Goal: Task Accomplishment & Management: Manage account settings

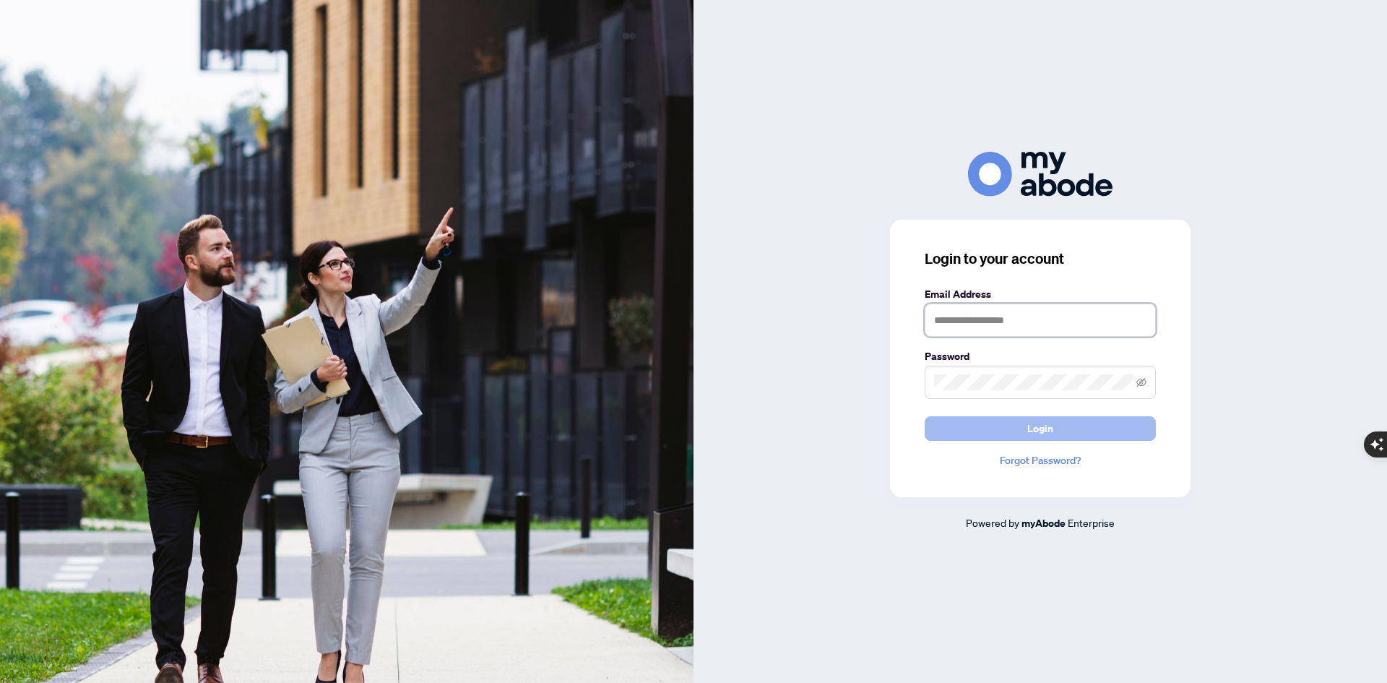
type input "**********"
click at [1061, 431] on button "Login" at bounding box center [1040, 428] width 231 height 25
click at [925, 416] on button "Login" at bounding box center [1040, 428] width 231 height 25
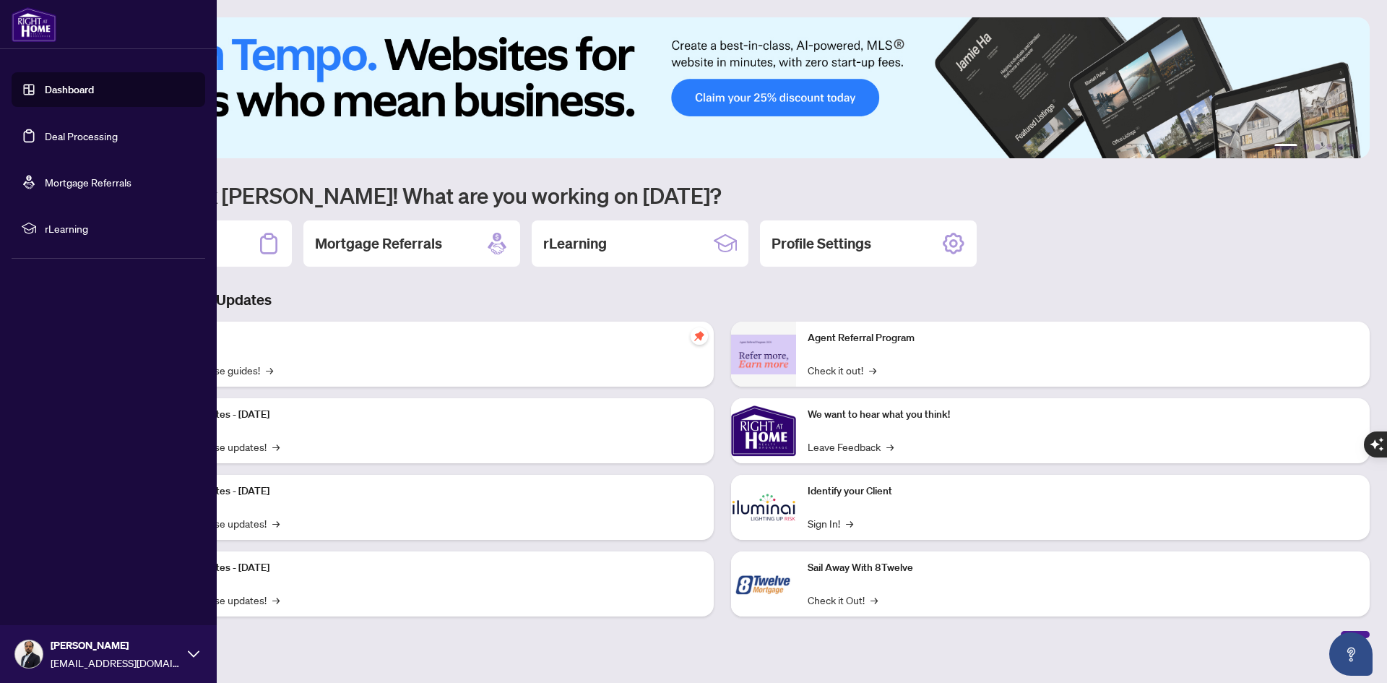
click at [79, 132] on link "Deal Processing" at bounding box center [81, 135] width 73 height 13
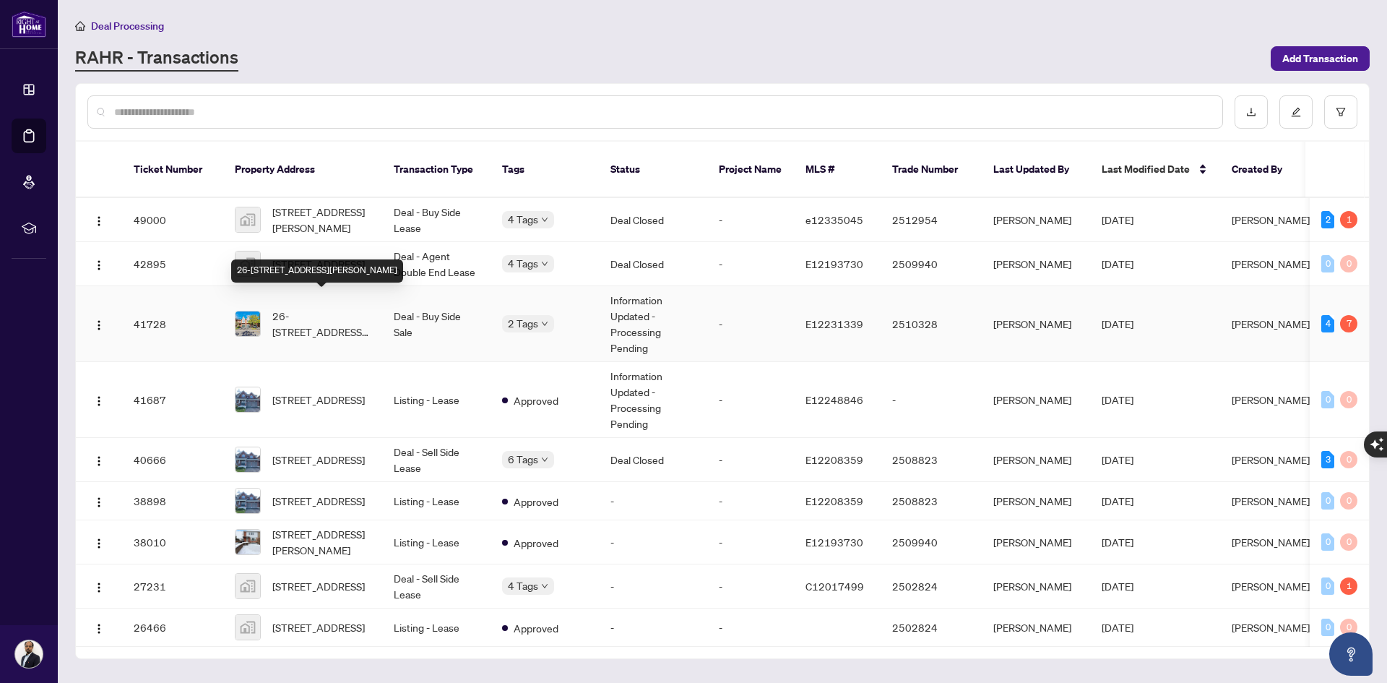
click at [316, 314] on span "26-[STREET_ADDRESS][PERSON_NAME]" at bounding box center [321, 324] width 98 height 32
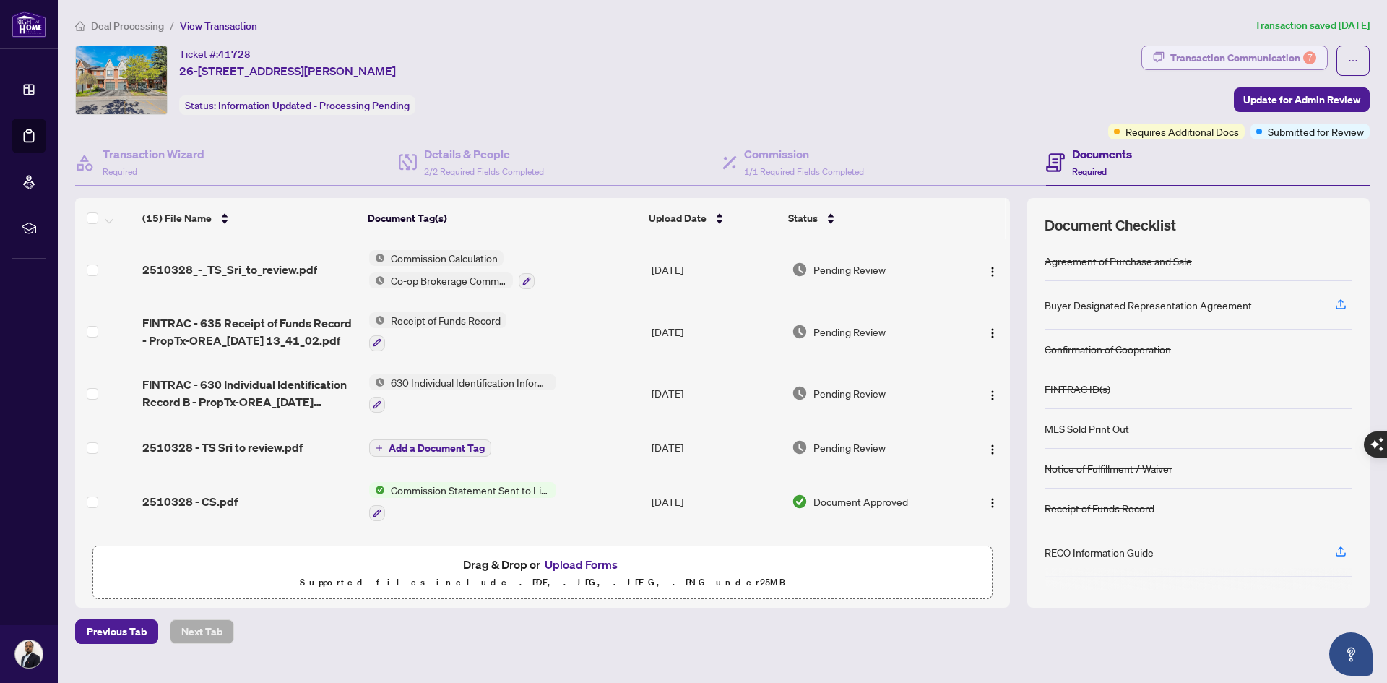
click at [1249, 50] on div "Transaction Communication 7" at bounding box center [1244, 57] width 146 height 23
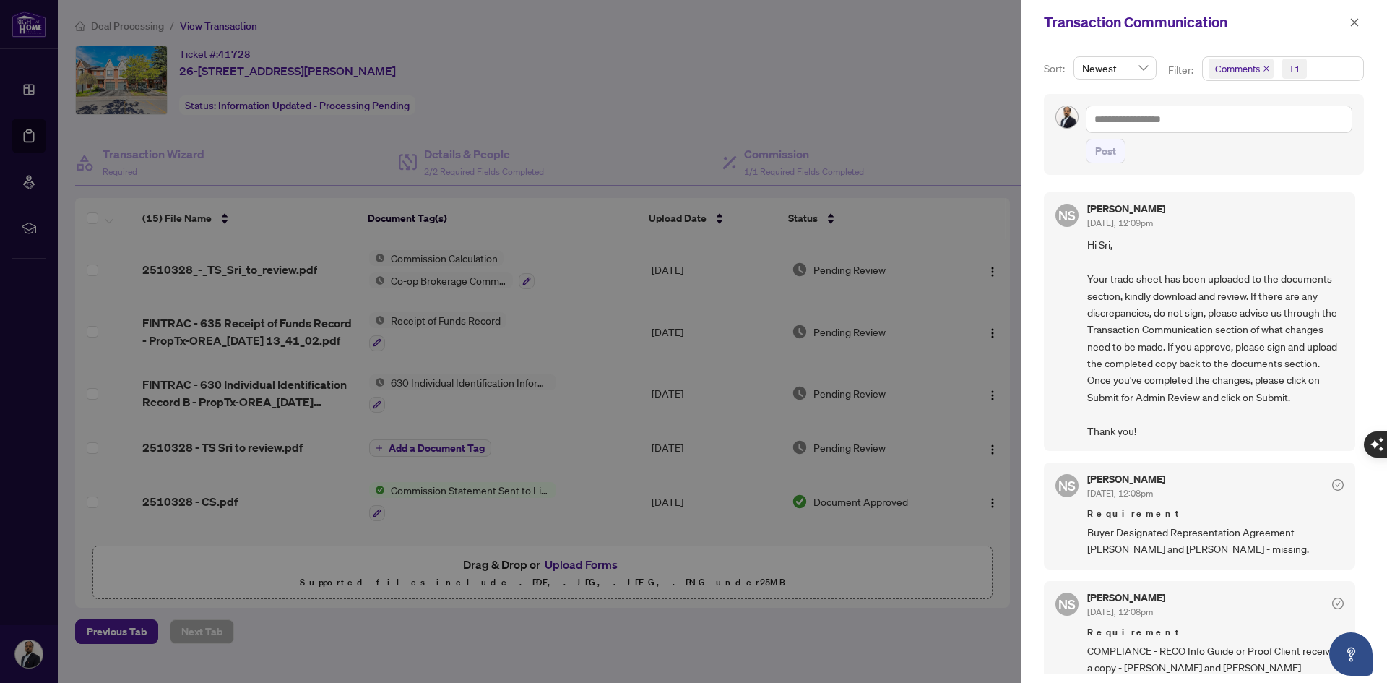
click at [941, 55] on div at bounding box center [693, 341] width 1387 height 683
click at [1353, 22] on icon "close" at bounding box center [1355, 22] width 10 height 10
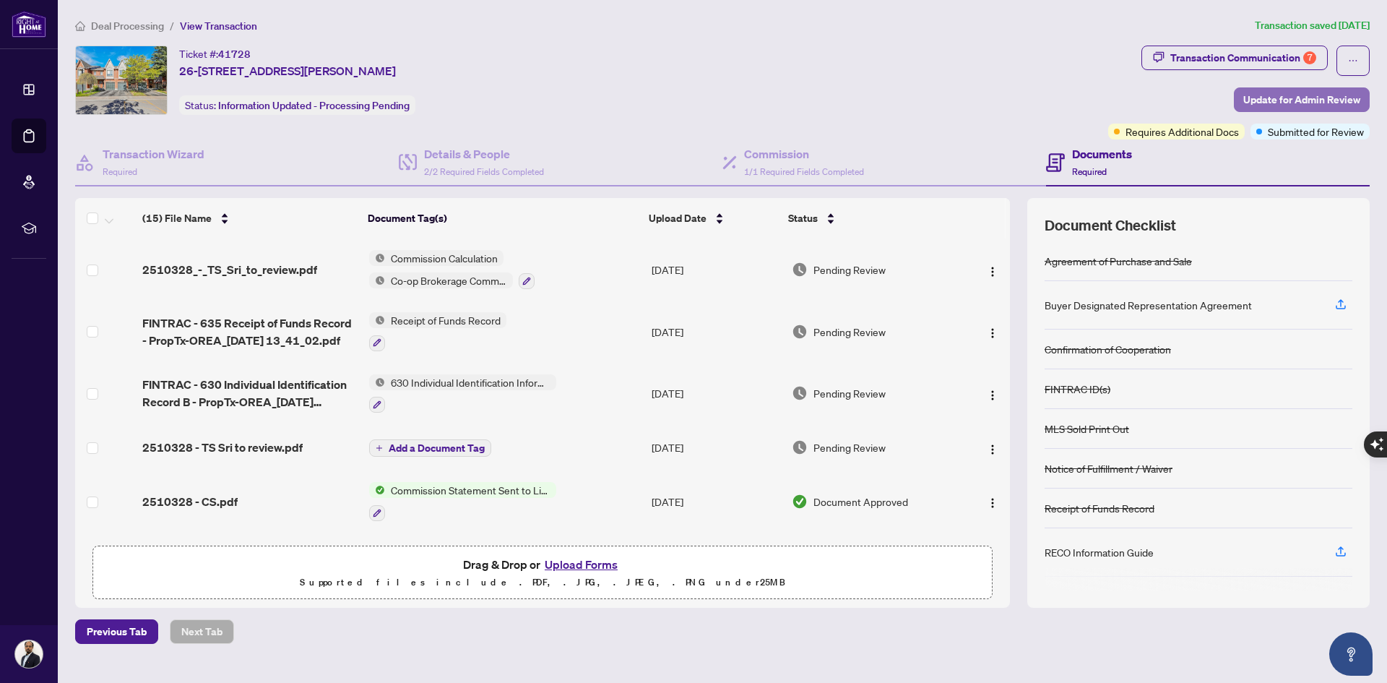
click at [1268, 98] on span "Update for Admin Review" at bounding box center [1302, 99] width 117 height 23
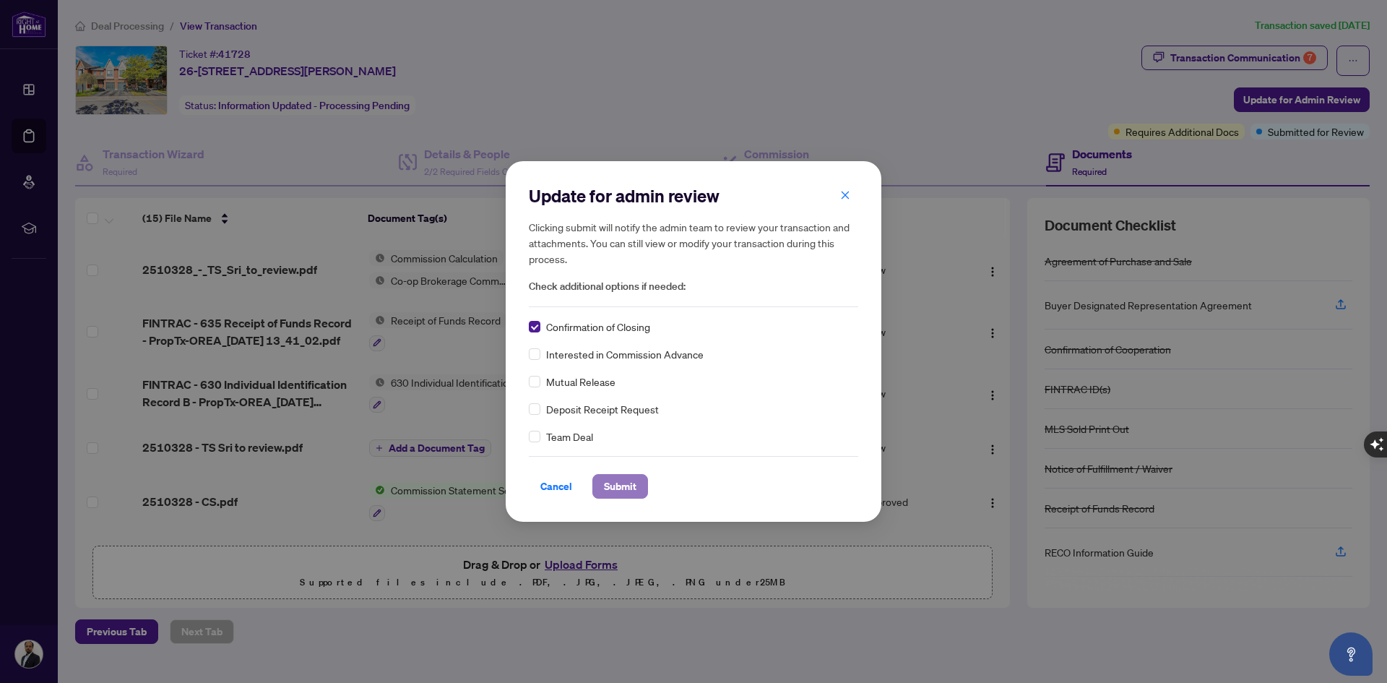
click at [618, 481] on span "Submit" at bounding box center [620, 486] width 33 height 23
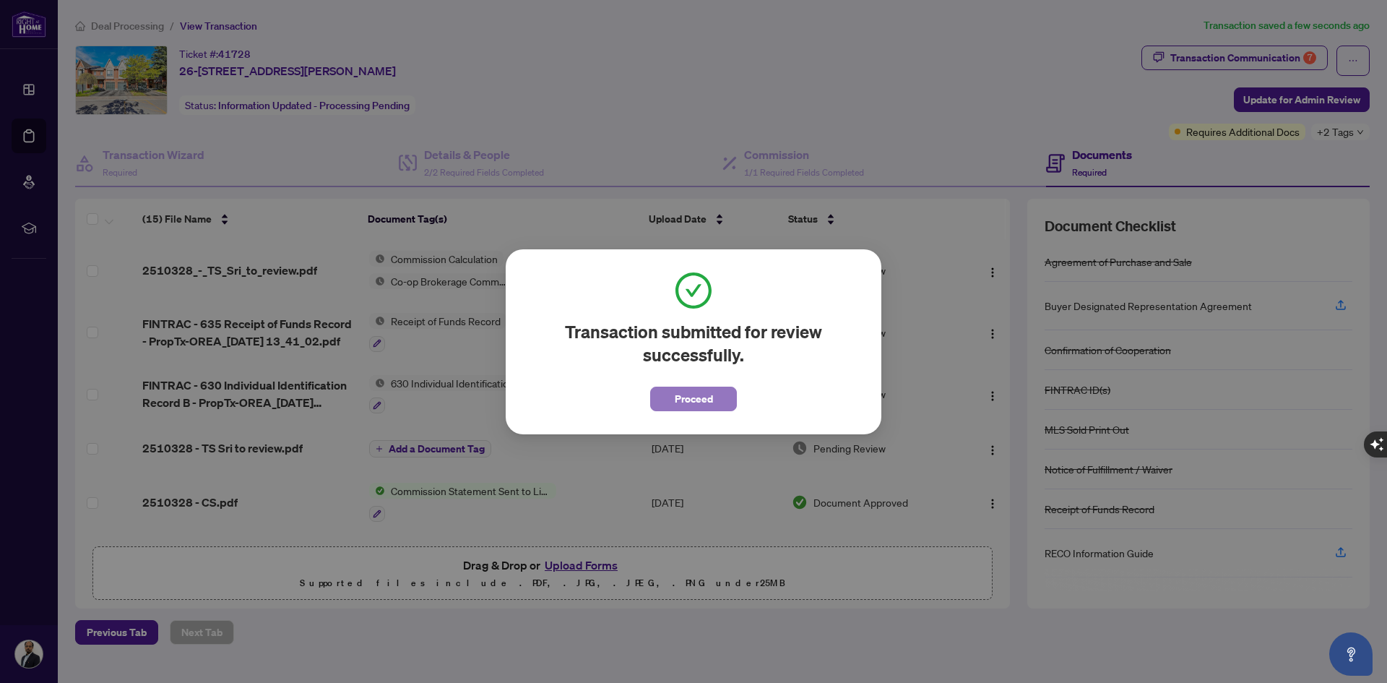
click at [706, 395] on span "Proceed" at bounding box center [694, 398] width 38 height 23
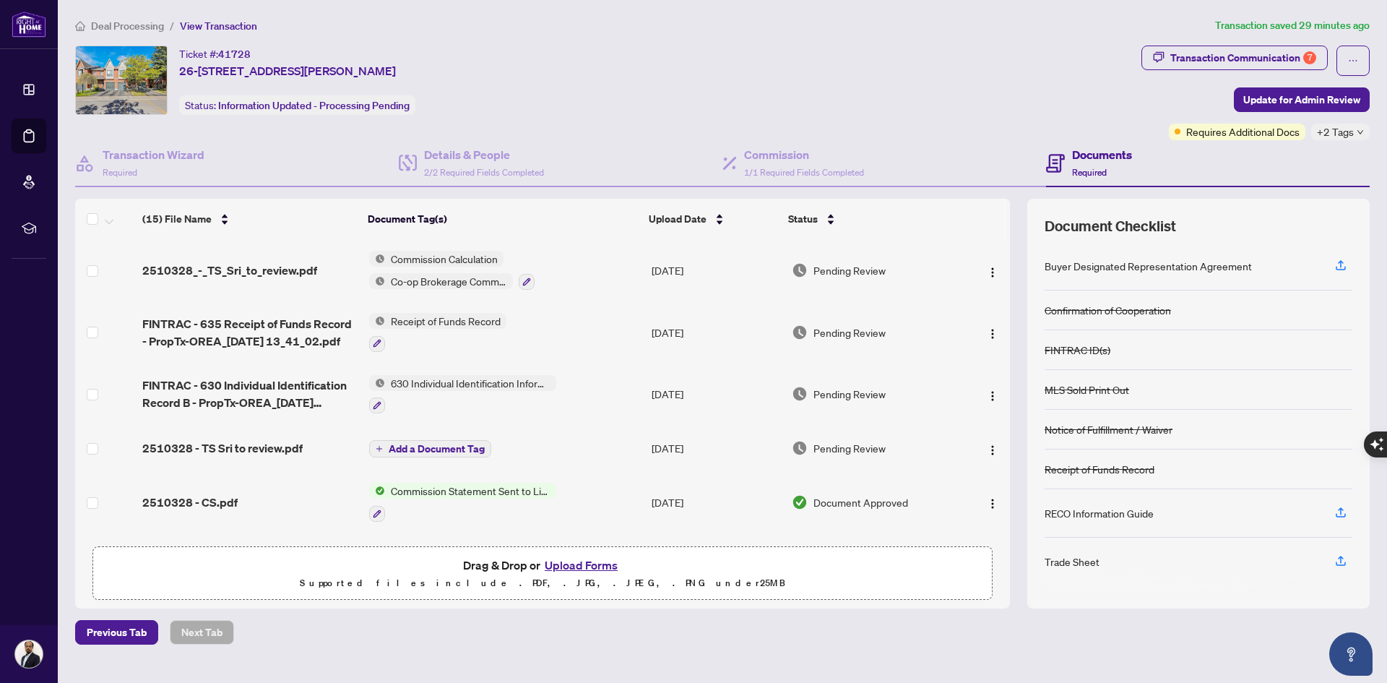
click at [559, 562] on button "Upload Forms" at bounding box center [582, 565] width 82 height 19
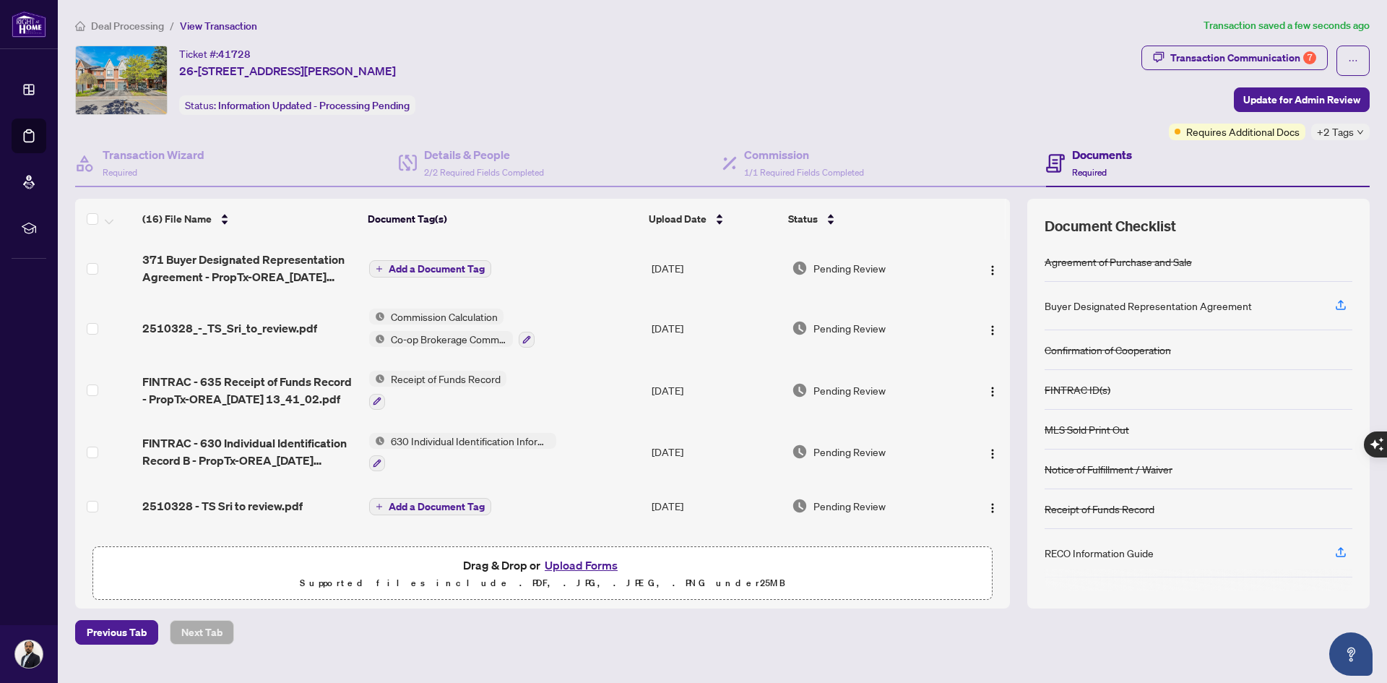
click at [431, 264] on span "Add a Document Tag" at bounding box center [437, 269] width 96 height 10
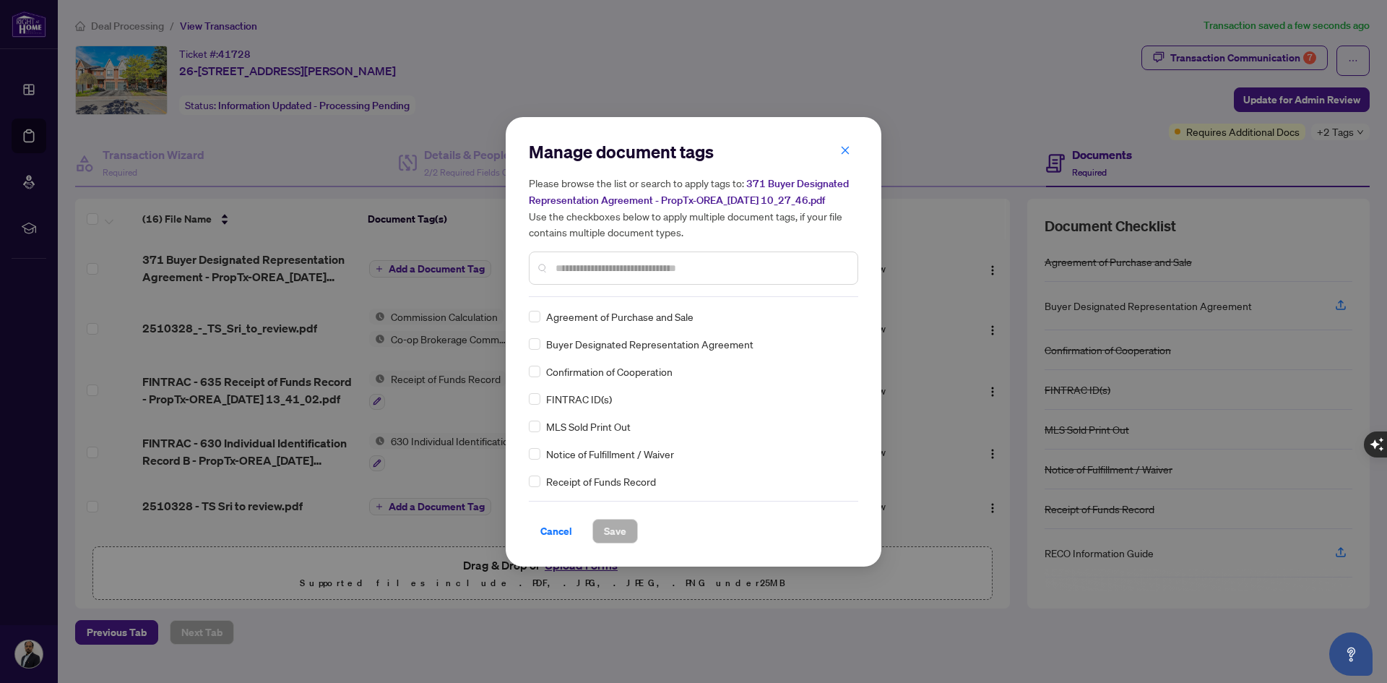
click at [581, 270] on input "text" at bounding box center [701, 268] width 290 height 16
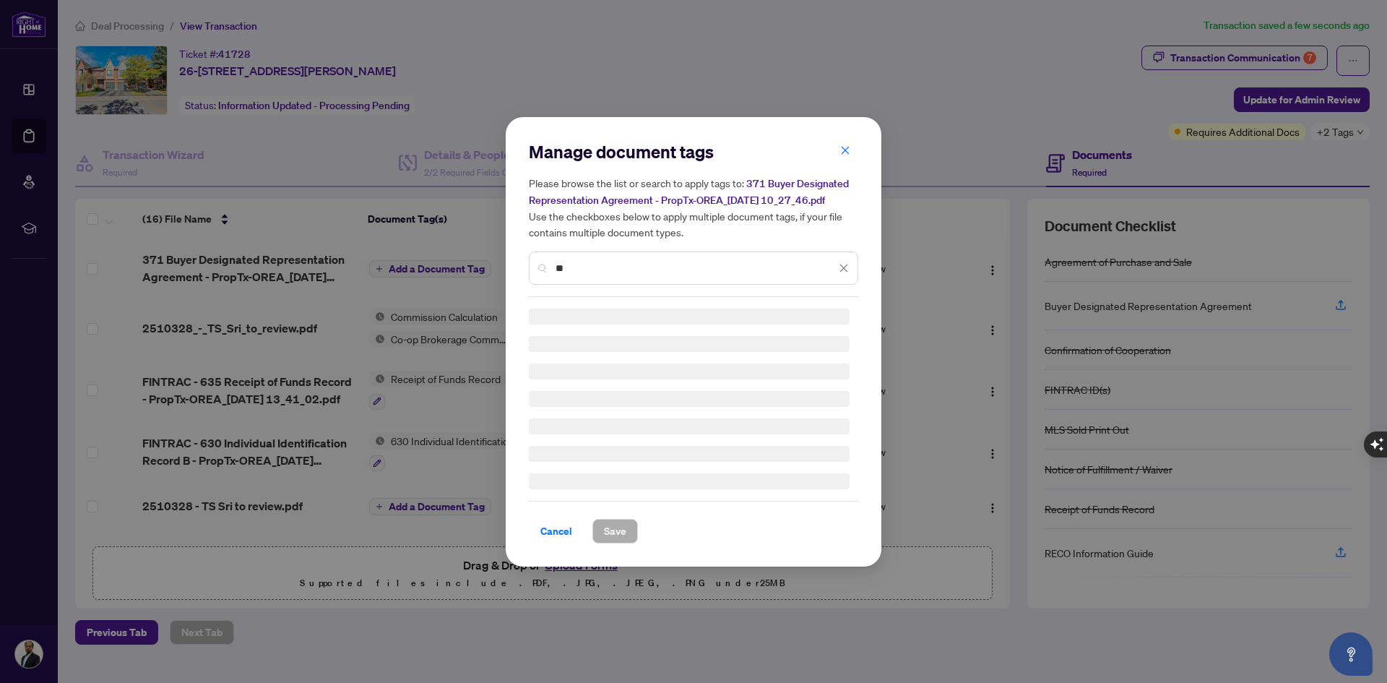
type input "*"
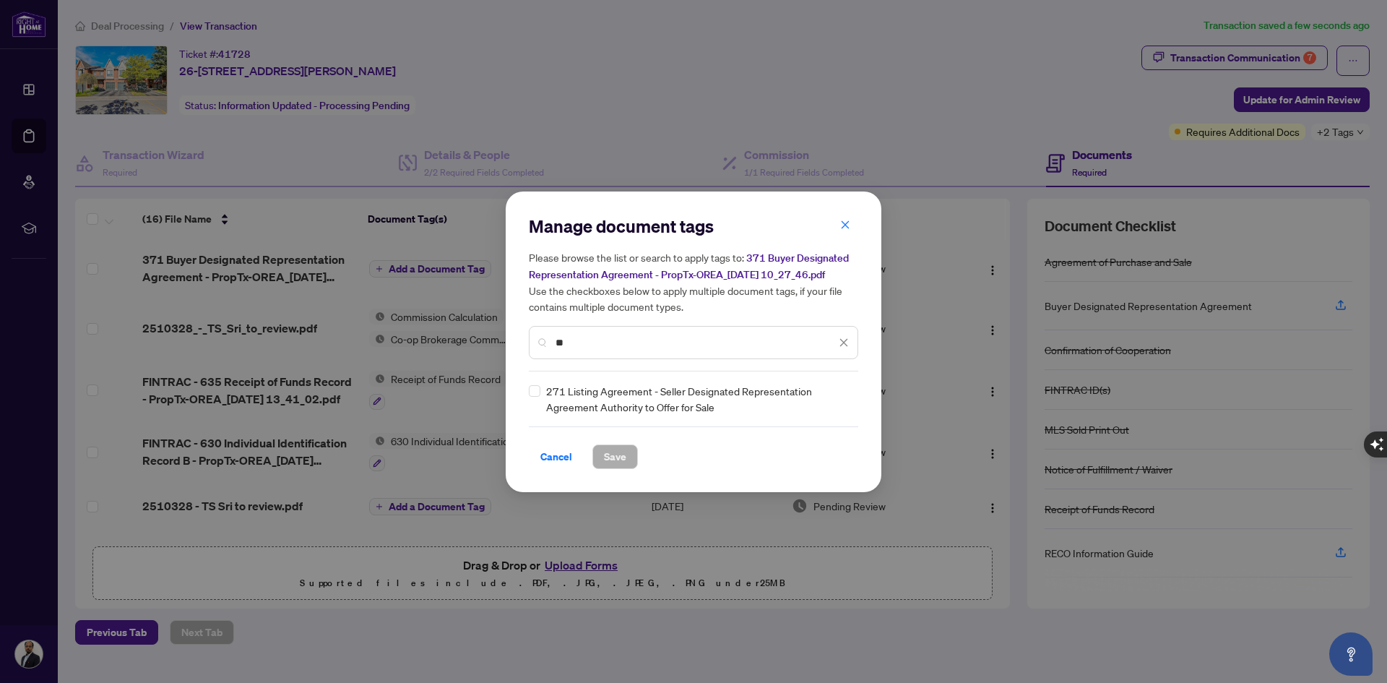
type input "*"
type input "***"
click at [625, 449] on span "Save" at bounding box center [615, 456] width 22 height 23
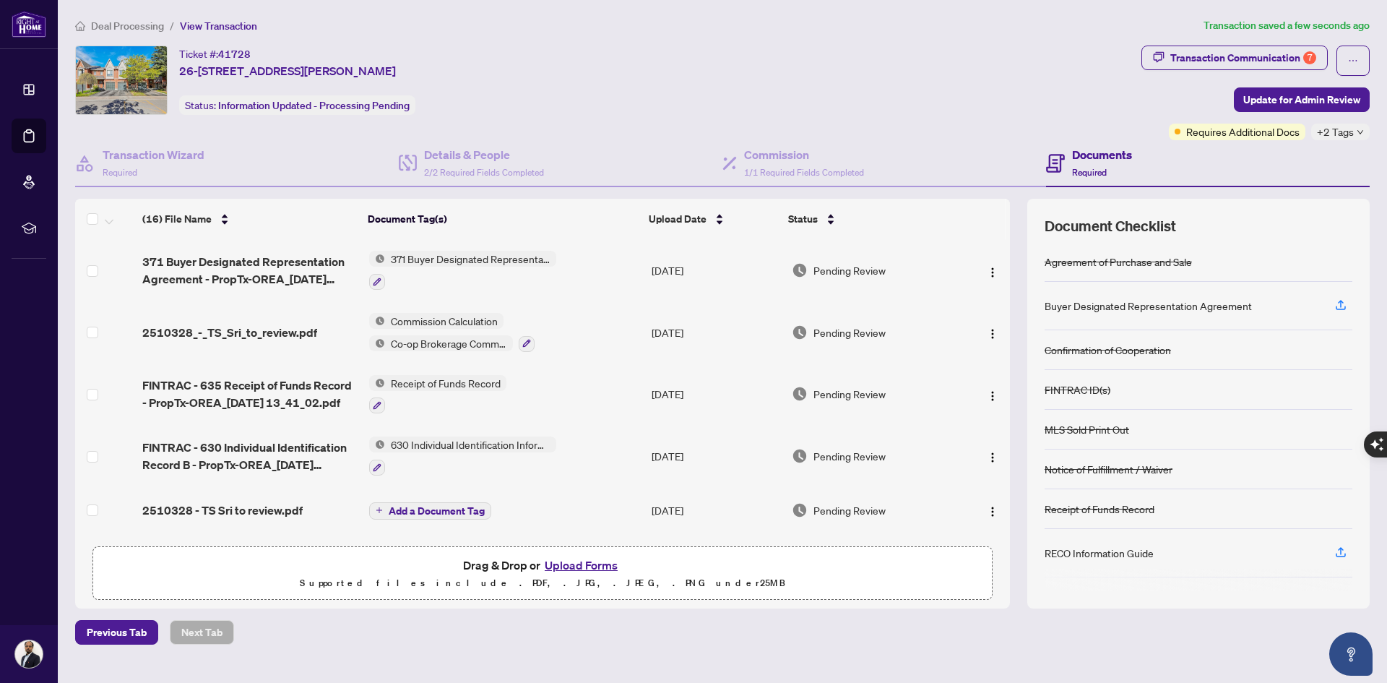
click at [433, 262] on span "371 Buyer Designated Representation Agreement - Authority for Purchase or Lease" at bounding box center [470, 259] width 171 height 16
click at [1345, 305] on icon "button" at bounding box center [1341, 304] width 13 height 13
click at [381, 281] on button "button" at bounding box center [377, 282] width 16 height 16
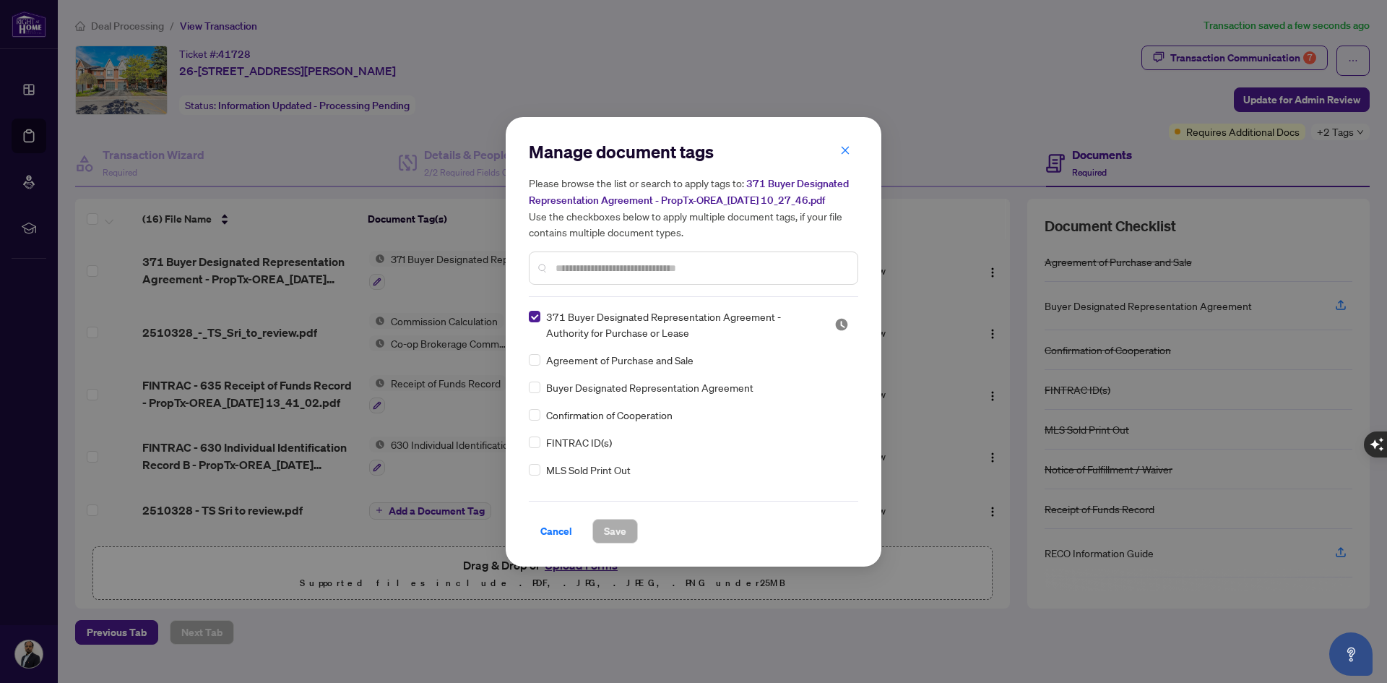
click at [845, 231] on h5 "Please browse the list or search to apply tags to: 371 Buyer Designated Represe…" at bounding box center [694, 207] width 330 height 65
click at [849, 152] on icon "close" at bounding box center [845, 150] width 10 height 10
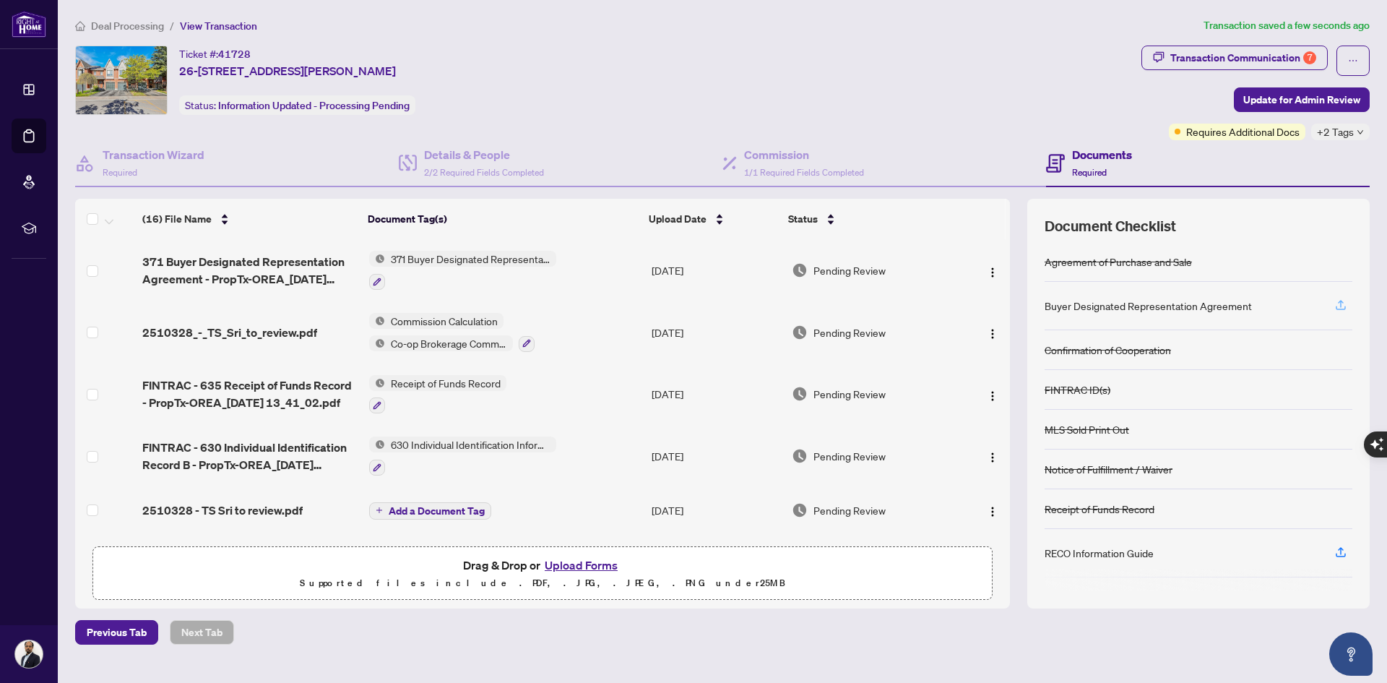
click at [1343, 297] on span "button" at bounding box center [1341, 305] width 13 height 23
click at [556, 569] on button "Upload Forms" at bounding box center [582, 565] width 82 height 19
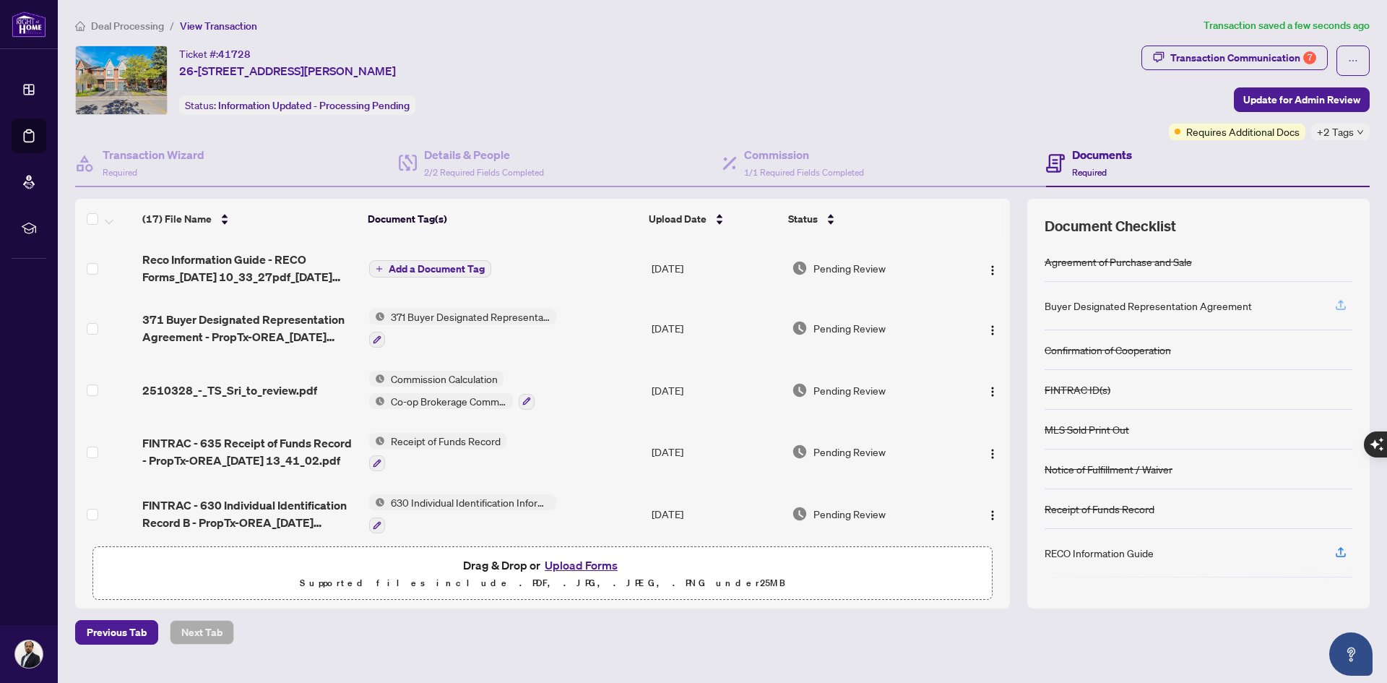
click at [1344, 306] on icon "button" at bounding box center [1341, 304] width 13 height 13
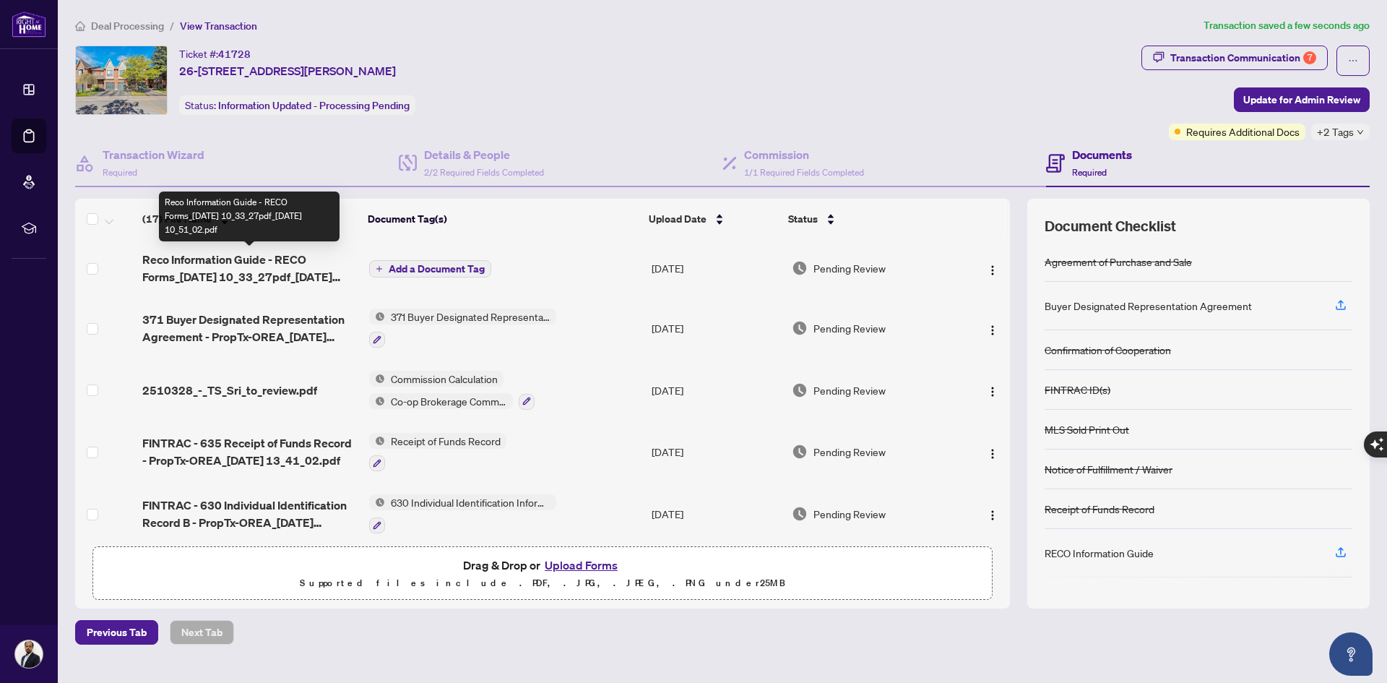
click at [217, 270] on span "Reco Information Guide - RECO Forms_[DATE] 10_33_27pdf_[DATE] 10_51_02.pdf" at bounding box center [249, 268] width 215 height 35
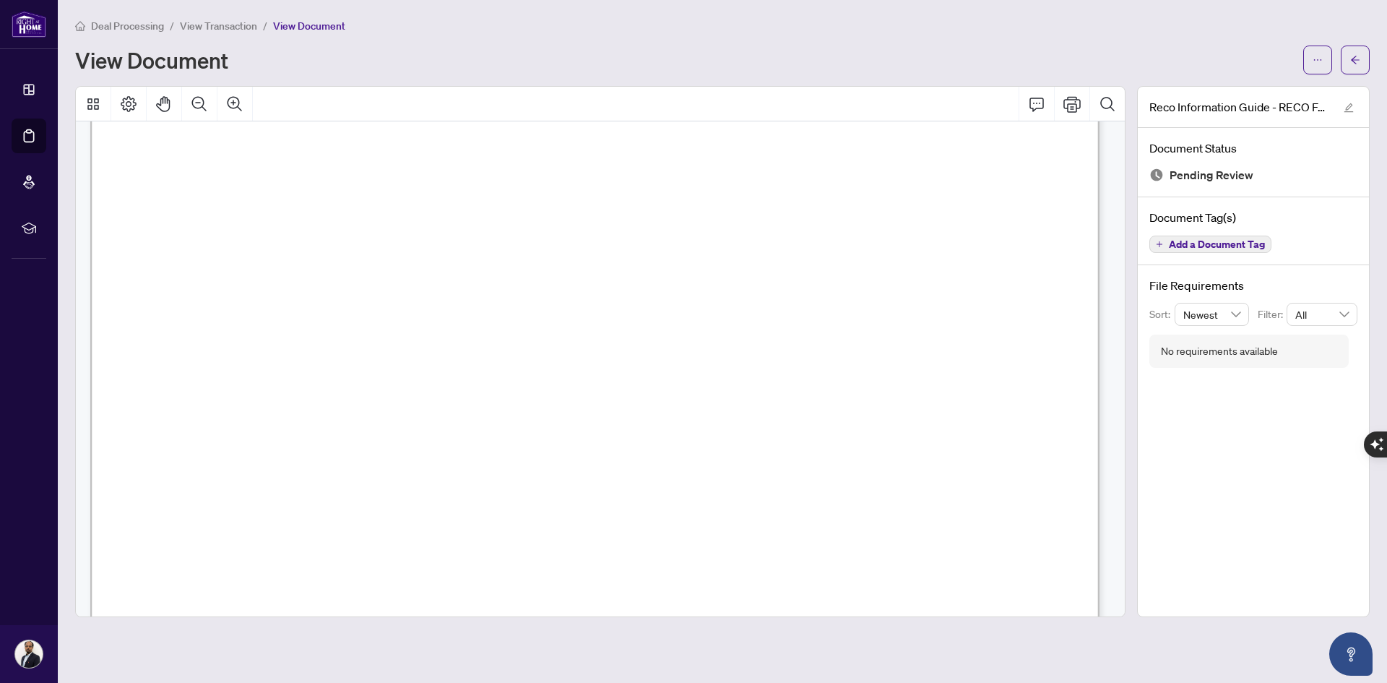
scroll to position [293, 0]
click at [1348, 57] on button "button" at bounding box center [1355, 60] width 29 height 29
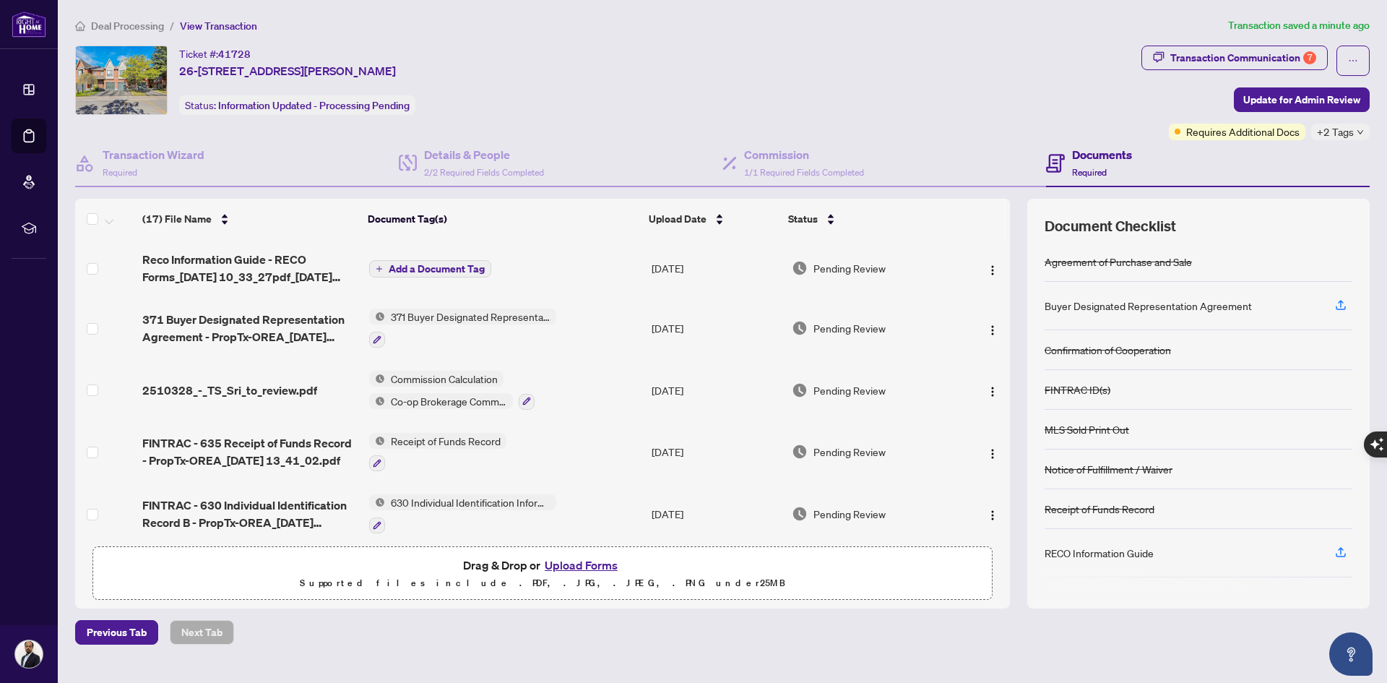
click at [436, 274] on span "Add a Document Tag" at bounding box center [437, 269] width 96 height 10
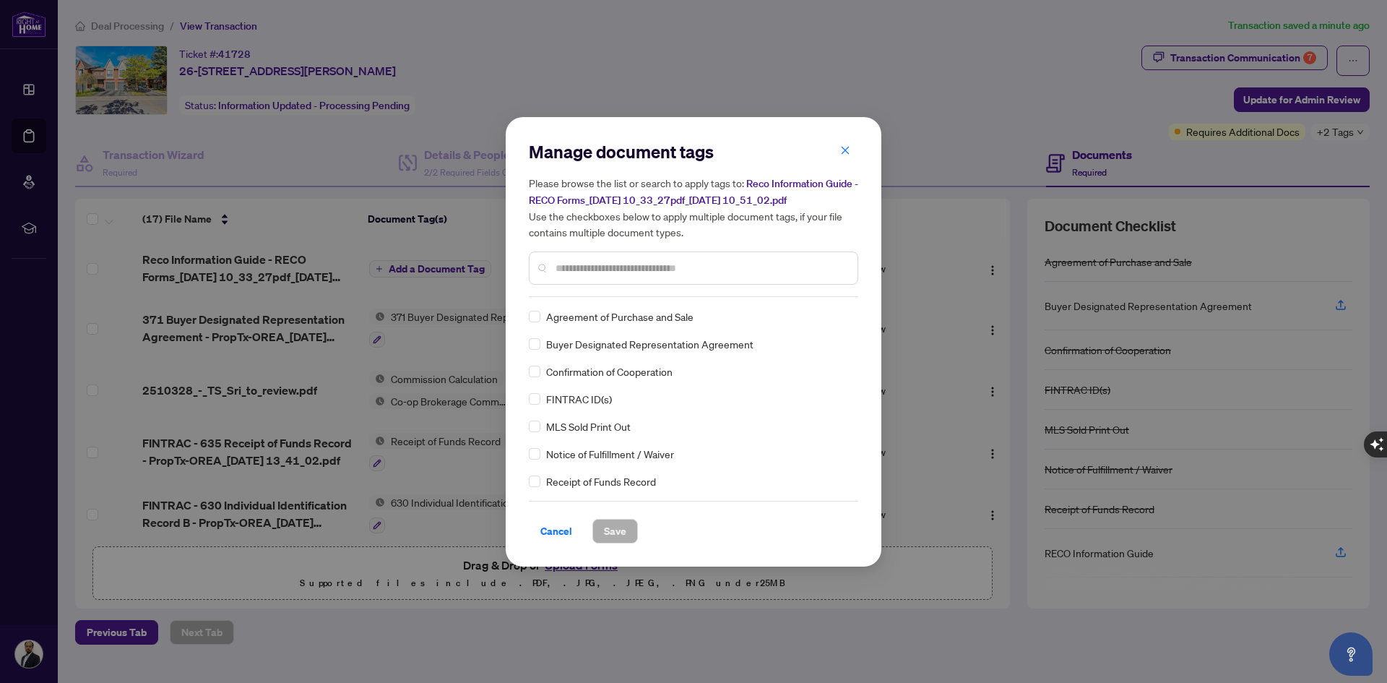
click at [610, 270] on input "text" at bounding box center [701, 268] width 290 height 16
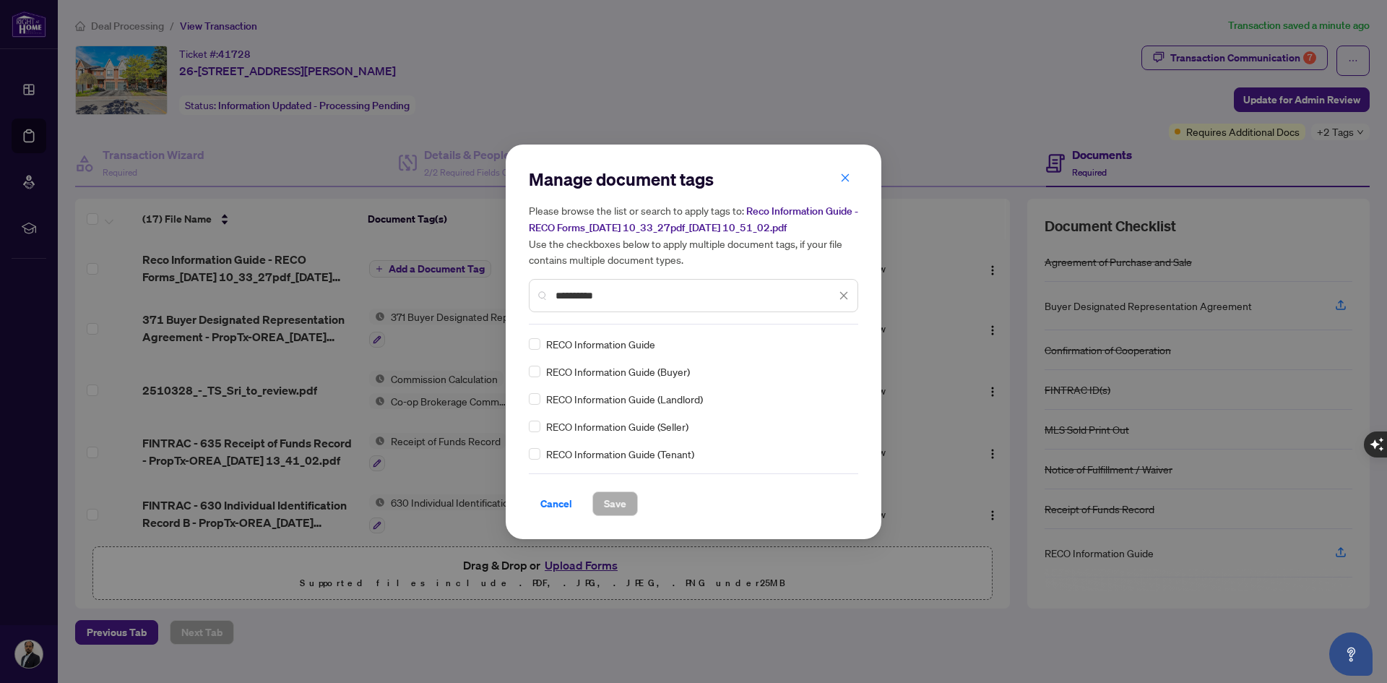
type input "**********"
click at [621, 503] on span "Save" at bounding box center [615, 503] width 22 height 23
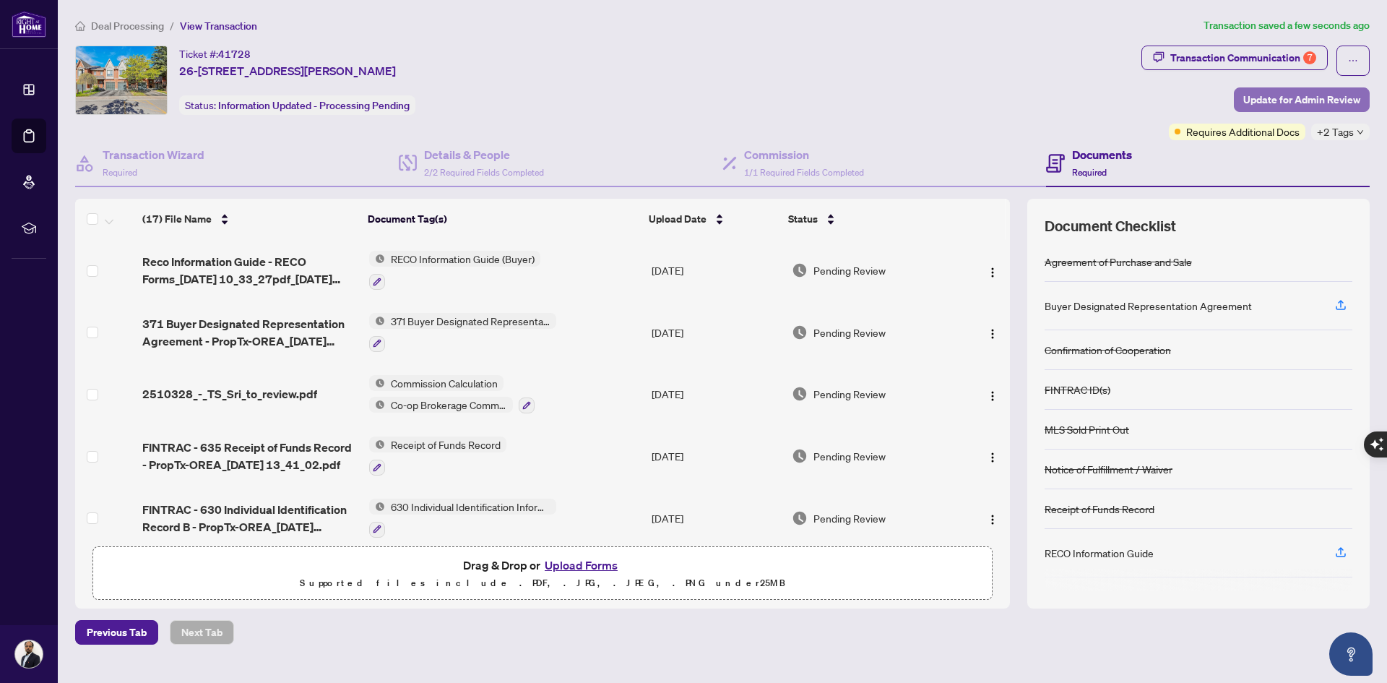
click at [1291, 102] on span "Update for Admin Review" at bounding box center [1302, 99] width 117 height 23
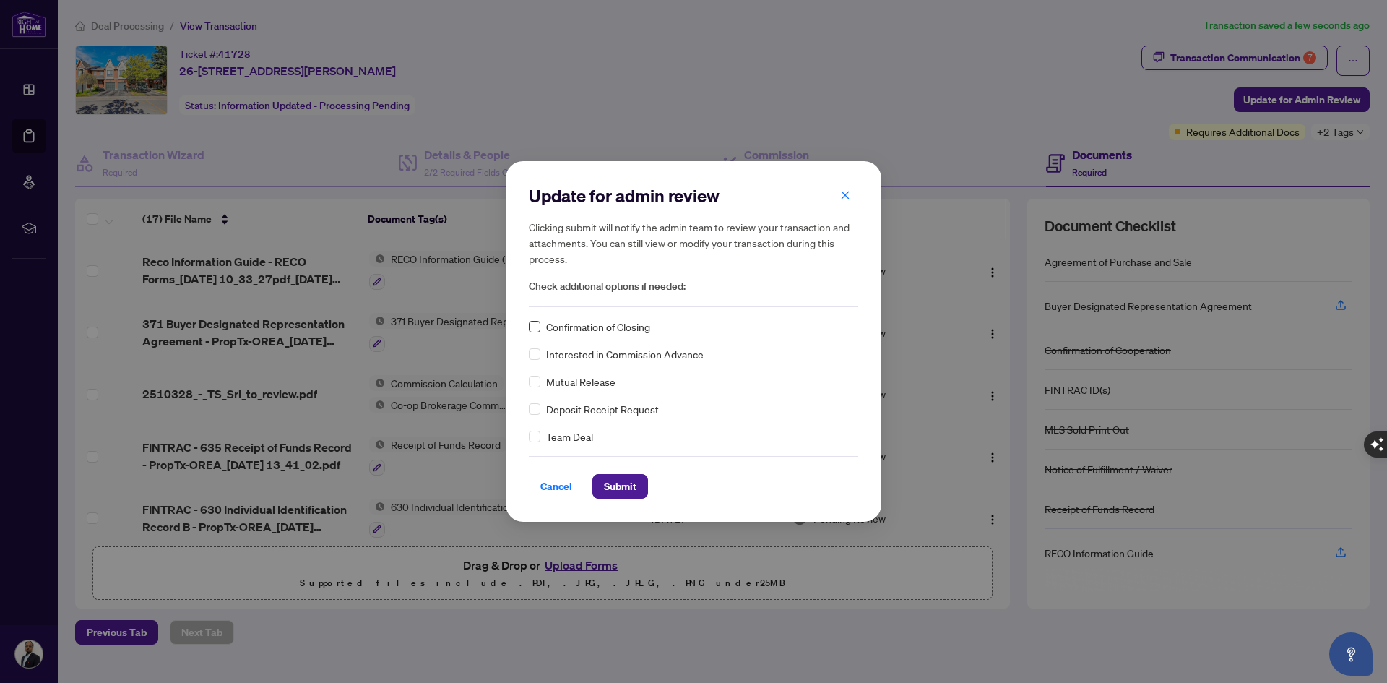
click at [532, 334] on label at bounding box center [535, 327] width 12 height 16
click at [607, 480] on span "Submit" at bounding box center [620, 486] width 33 height 23
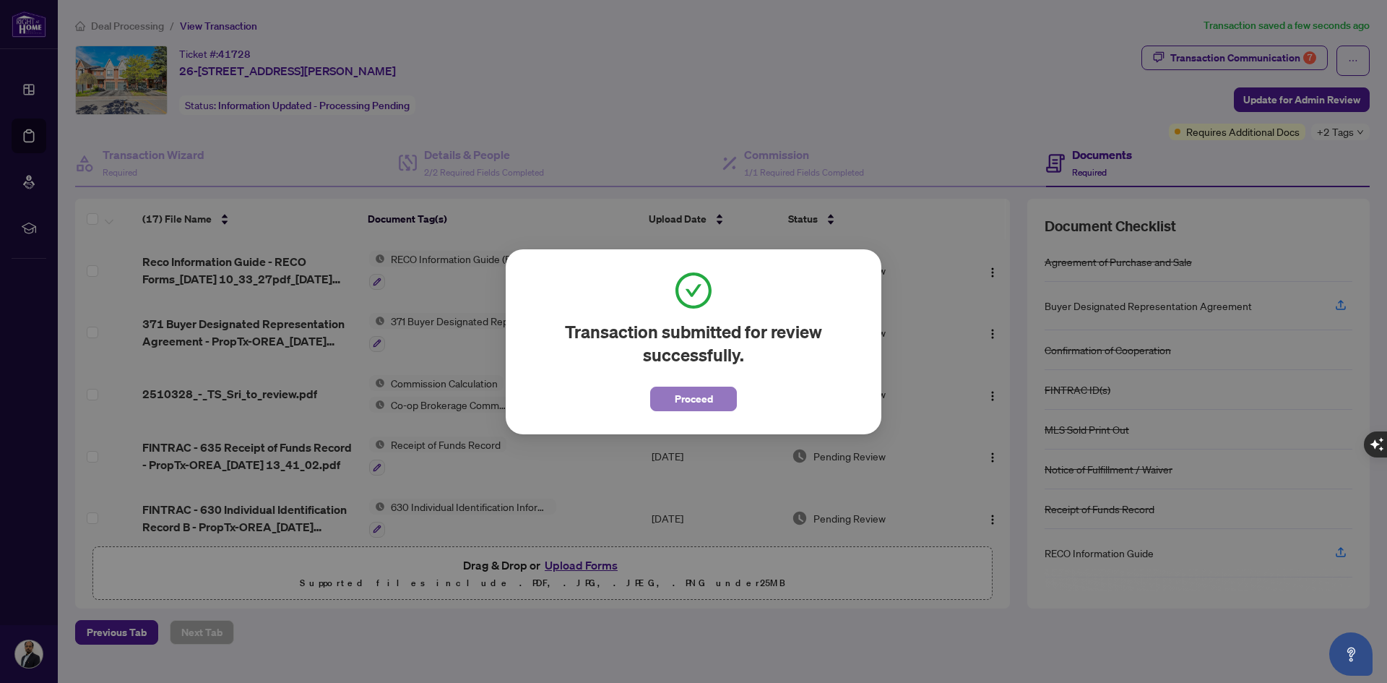
click at [694, 387] on button "Proceed" at bounding box center [693, 399] width 87 height 25
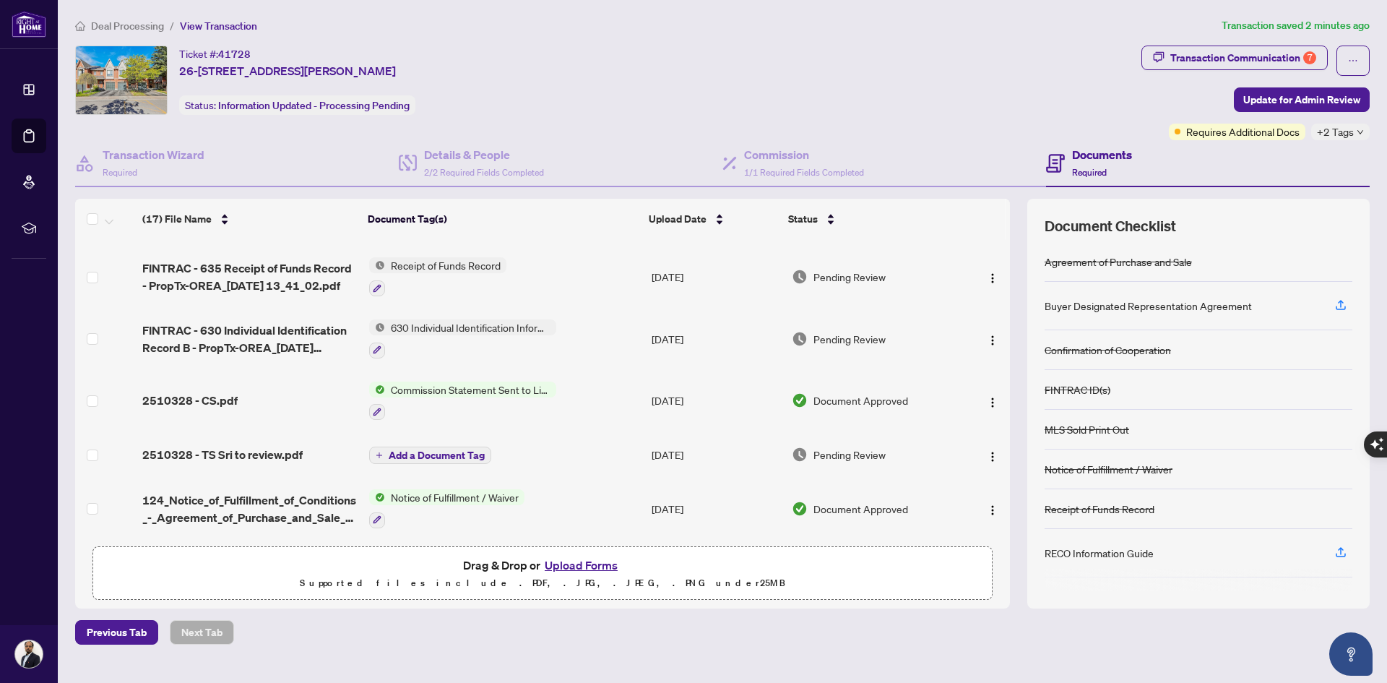
scroll to position [189, 0]
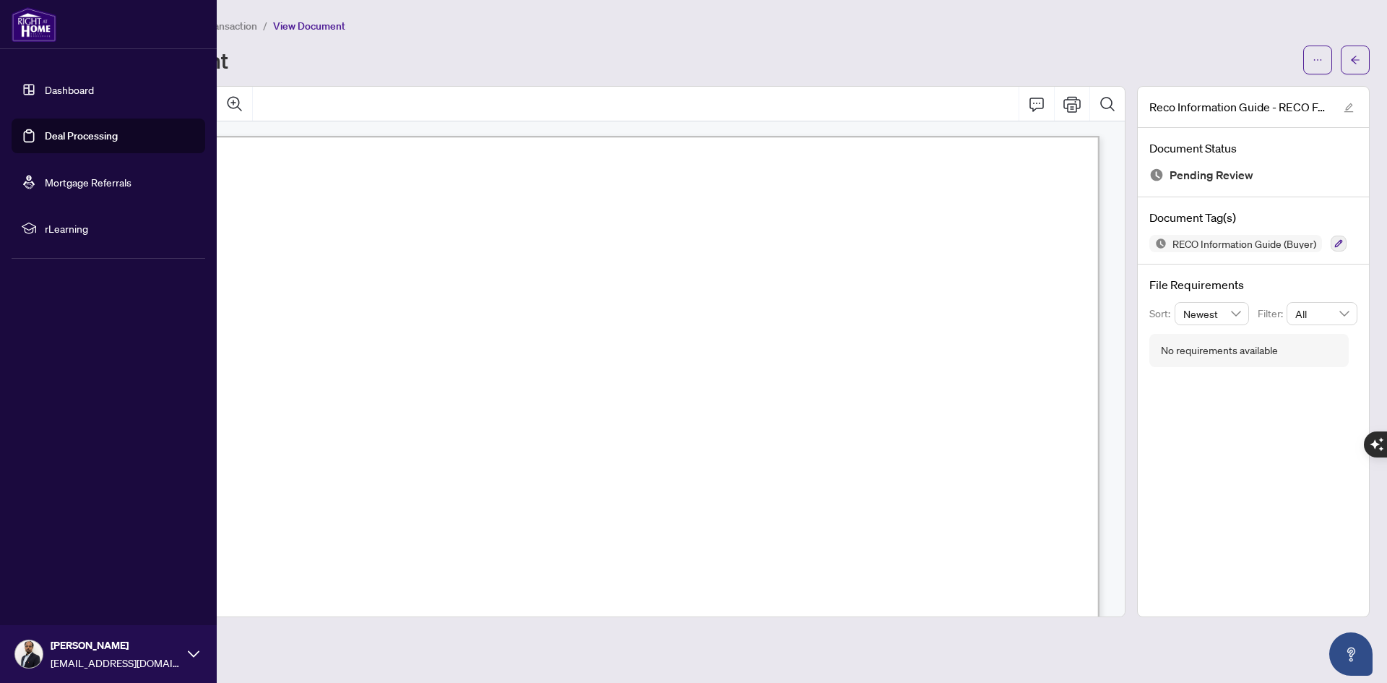
click at [45, 132] on link "Deal Processing" at bounding box center [81, 135] width 73 height 13
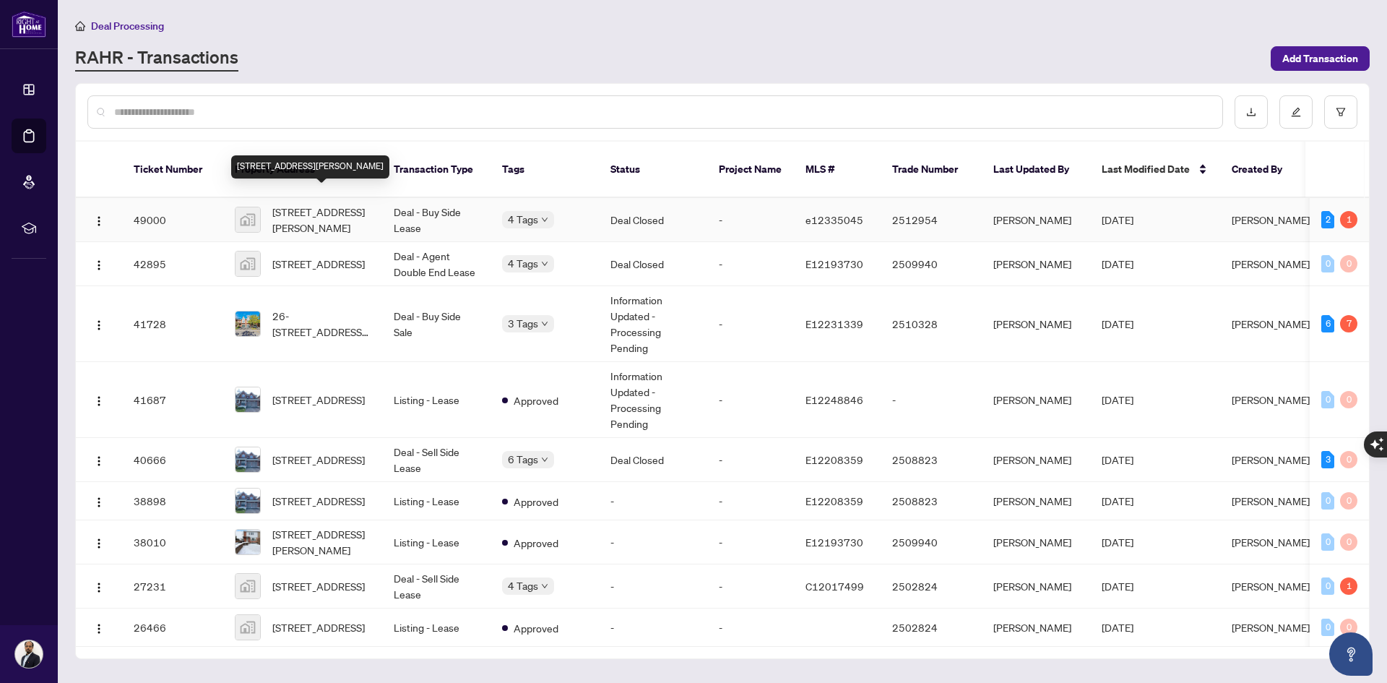
click at [315, 204] on span "[STREET_ADDRESS][PERSON_NAME]" at bounding box center [321, 220] width 98 height 32
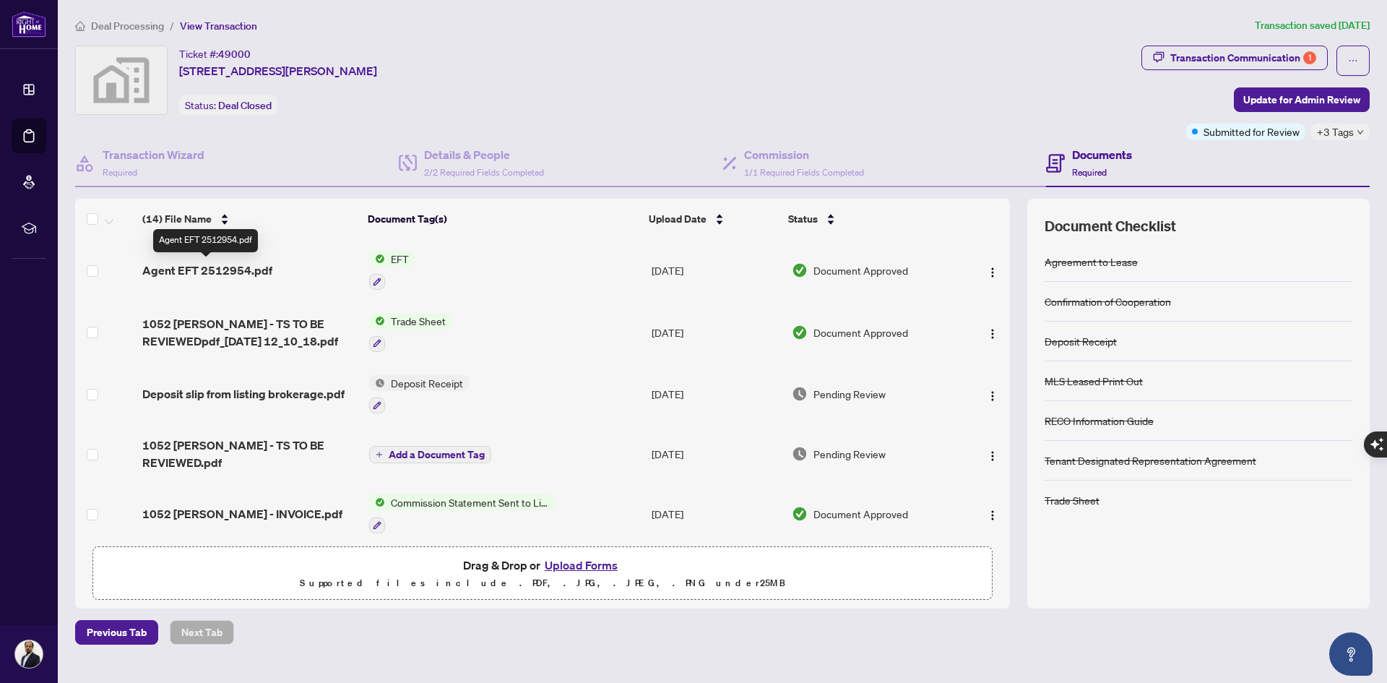
click at [239, 270] on span "Agent EFT 2512954.pdf" at bounding box center [207, 270] width 130 height 17
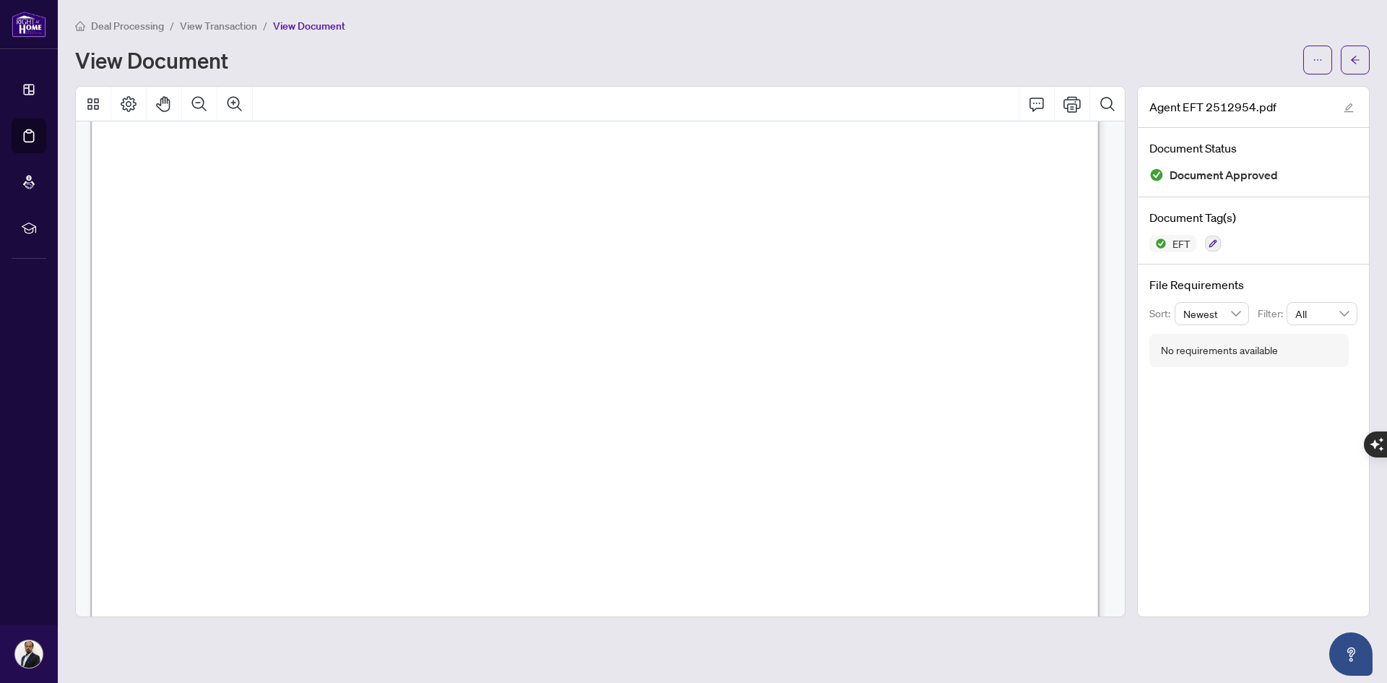
scroll to position [289, 0]
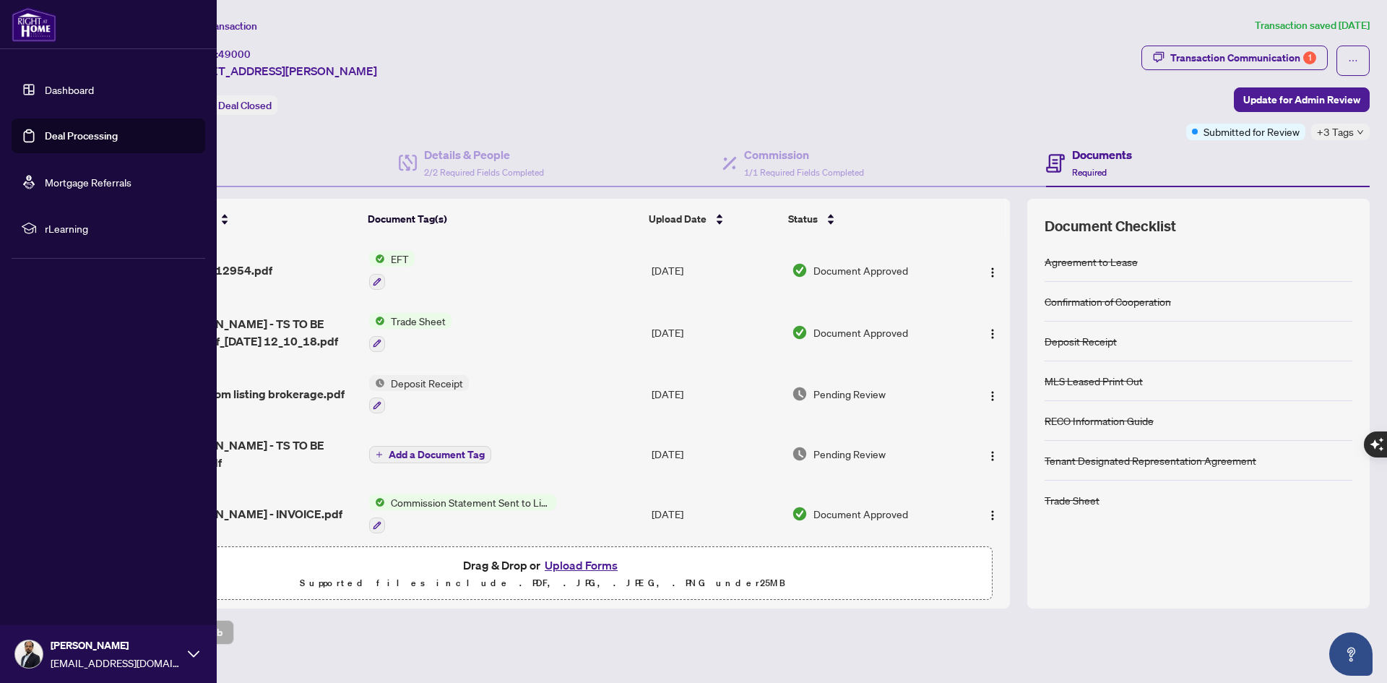
click at [100, 138] on link "Deal Processing" at bounding box center [81, 135] width 73 height 13
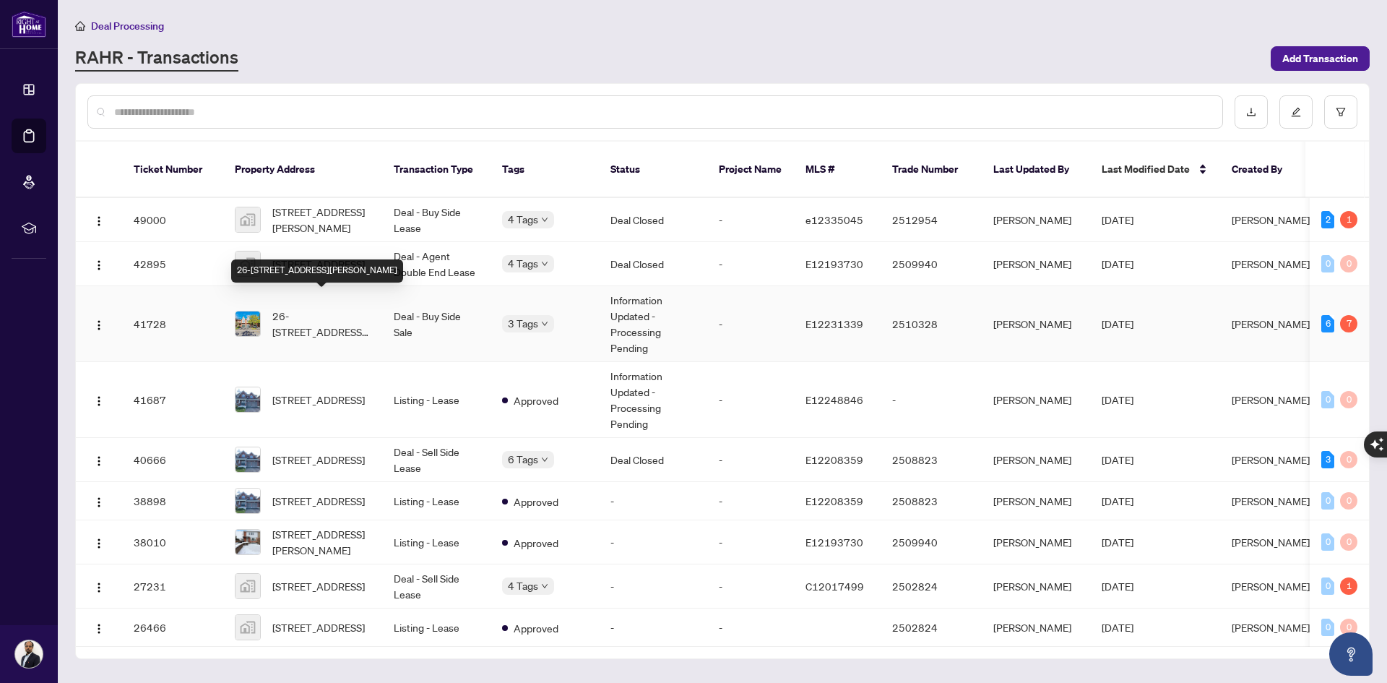
click at [343, 309] on span "26-[STREET_ADDRESS][PERSON_NAME]" at bounding box center [321, 324] width 98 height 32
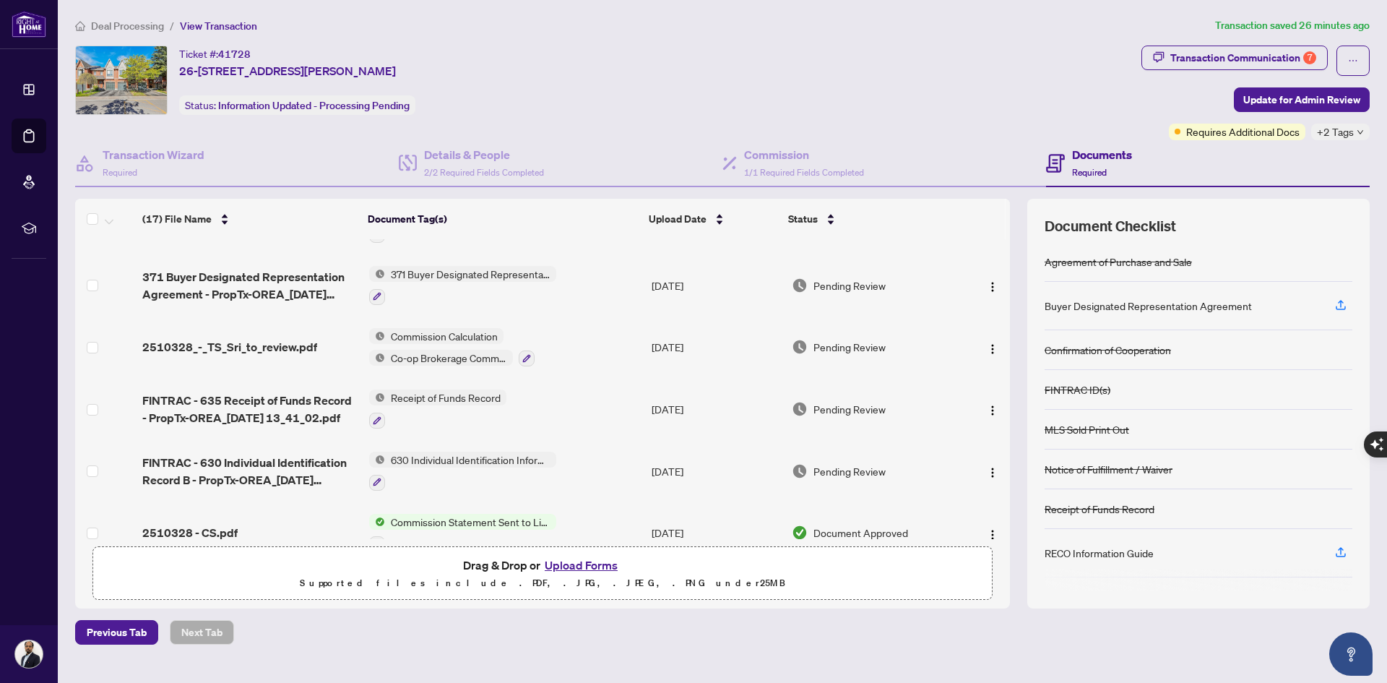
scroll to position [72, 0]
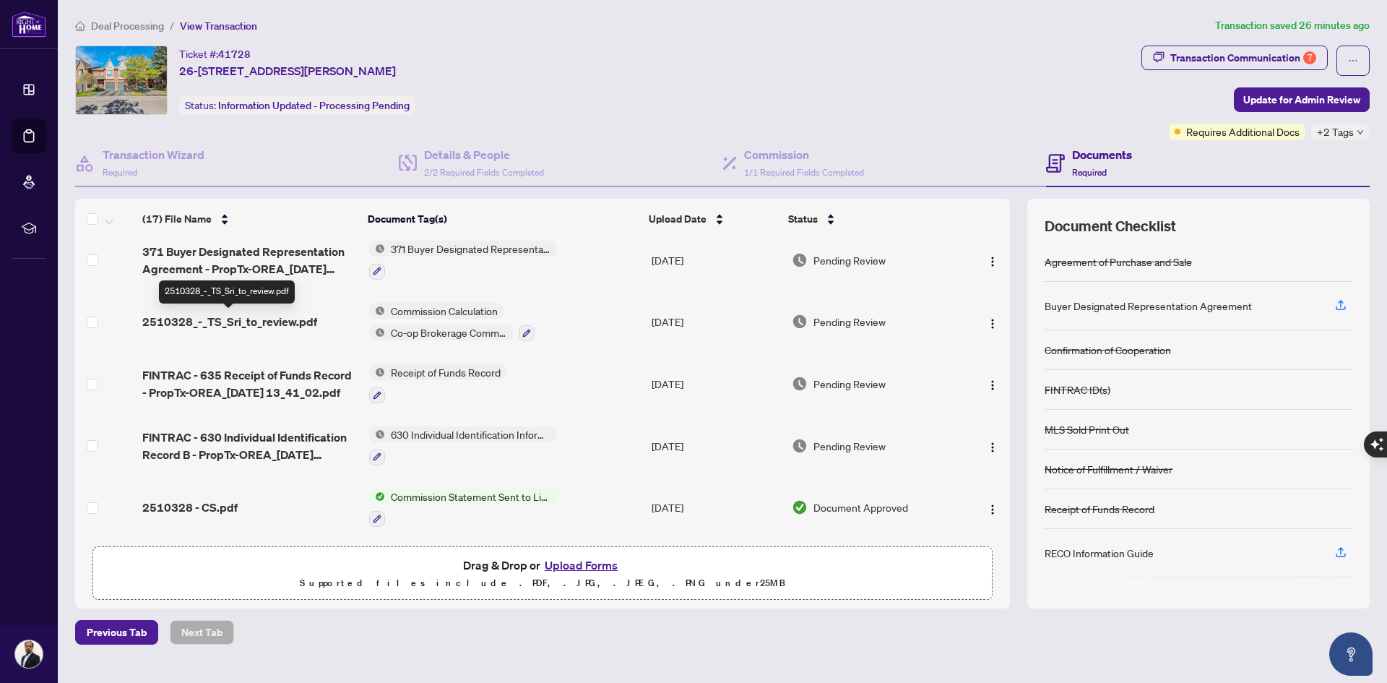
click at [262, 326] on span "2510328_-_TS_Sri_to_review.pdf" at bounding box center [229, 321] width 175 height 17
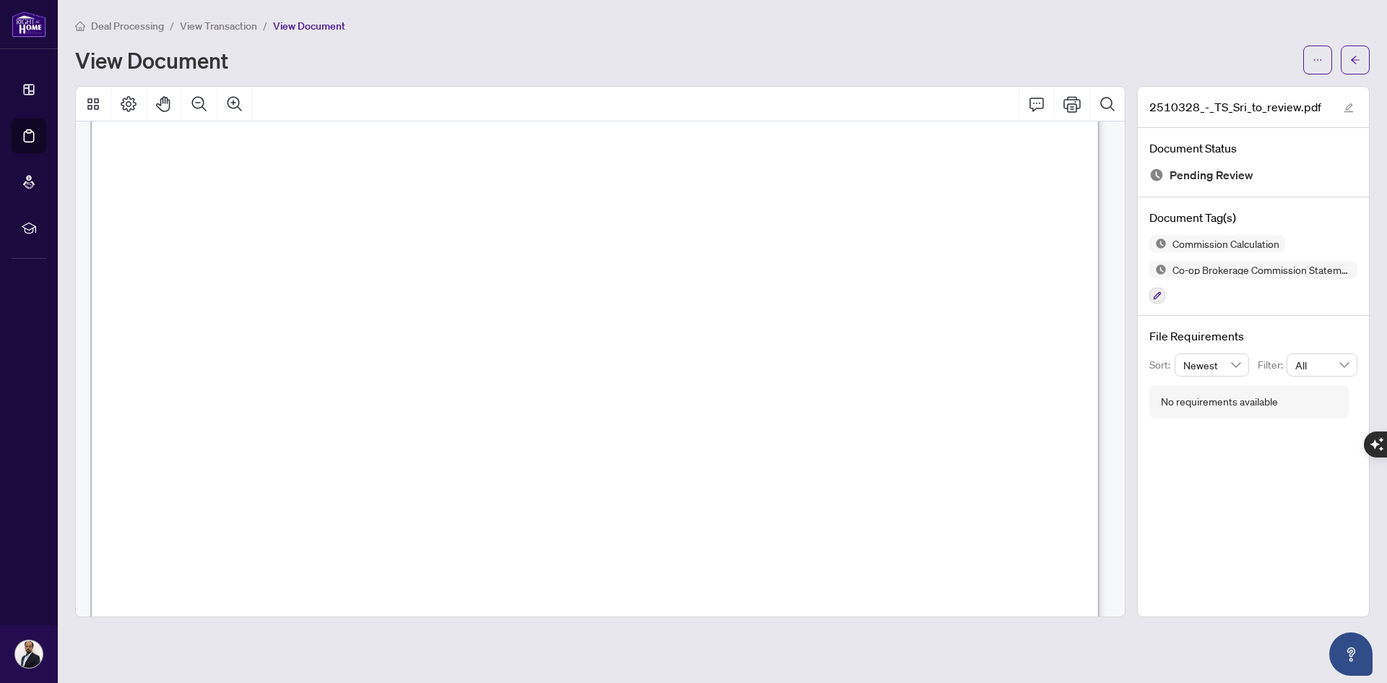
scroll to position [361, 0]
